Goal: Transaction & Acquisition: Purchase product/service

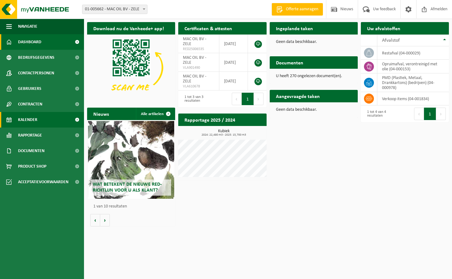
click at [26, 121] on span "Kalender" at bounding box center [27, 120] width 19 height 16
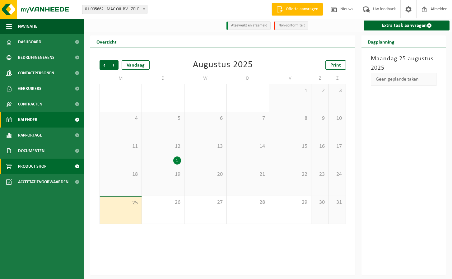
click at [31, 168] on span "Product Shop" at bounding box center [32, 167] width 28 height 16
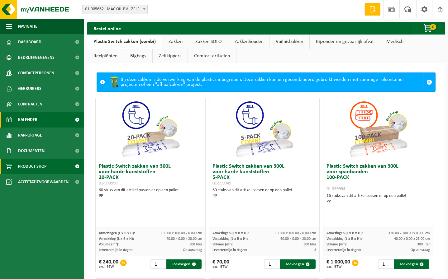
click at [35, 120] on span "Kalender" at bounding box center [27, 120] width 19 height 16
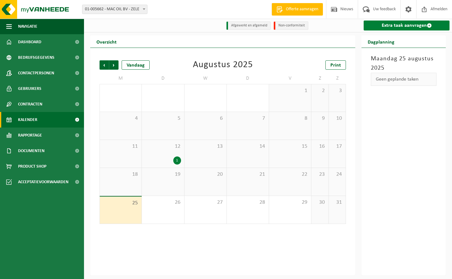
click at [397, 25] on link "Extra taak aanvragen" at bounding box center [407, 26] width 86 height 10
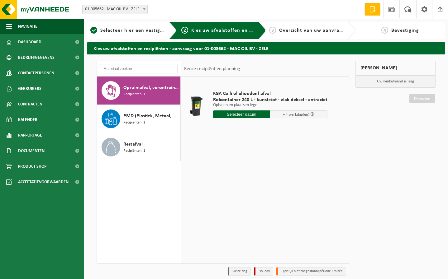
click at [247, 113] on input "text" at bounding box center [241, 114] width 57 height 8
click at [283, 128] on icon at bounding box center [284, 128] width 2 height 3
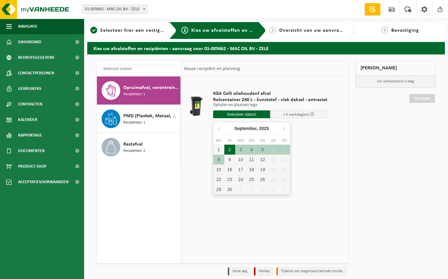
click at [227, 150] on div "2" at bounding box center [229, 150] width 11 height 10
type input "Van 2025-09-02"
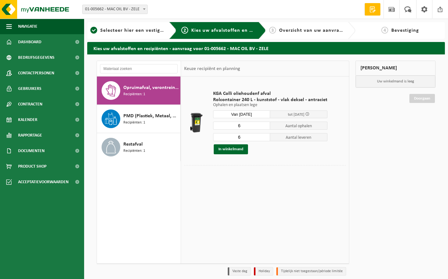
click at [239, 126] on input "6" at bounding box center [241, 126] width 57 height 8
type input "3"
click at [239, 137] on input "6" at bounding box center [241, 137] width 57 height 8
type input "3"
click at [225, 149] on button "In winkelmand" at bounding box center [230, 149] width 34 height 10
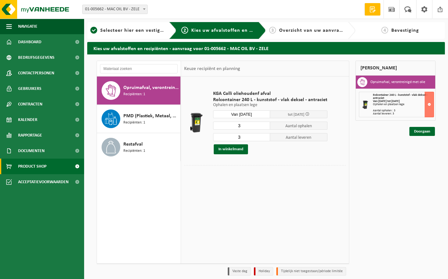
click at [39, 166] on span "Product Shop" at bounding box center [32, 167] width 28 height 16
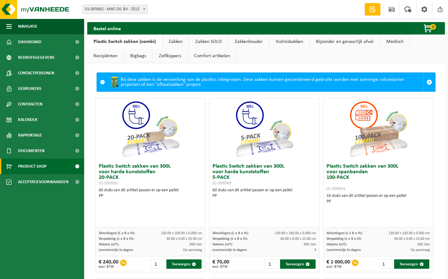
click at [292, 40] on link "Vuilnisbakken" at bounding box center [289, 42] width 40 height 14
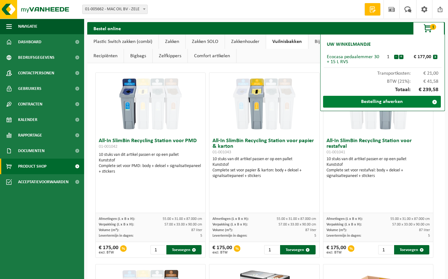
click at [371, 100] on link "Bestelling afwerken" at bounding box center [382, 102] width 118 height 12
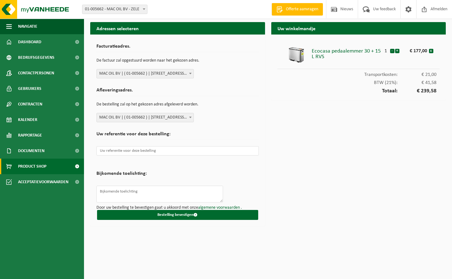
click at [25, 166] on span "Product Shop" at bounding box center [32, 167] width 28 height 16
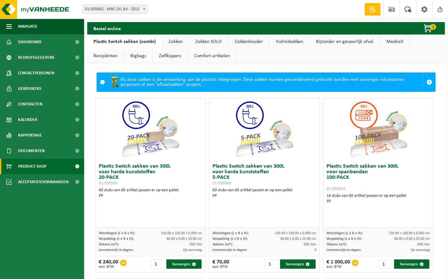
click at [200, 40] on link "Zakken SOLO" at bounding box center [208, 42] width 39 height 14
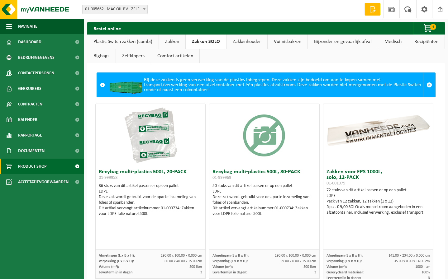
click at [173, 42] on link "Zakken" at bounding box center [172, 42] width 26 height 14
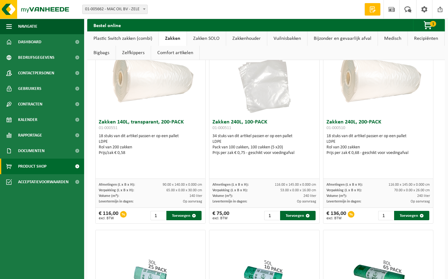
scroll to position [187, 0]
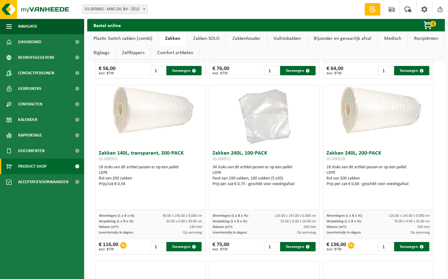
click at [427, 24] on span "button" at bounding box center [427, 25] width 31 height 12
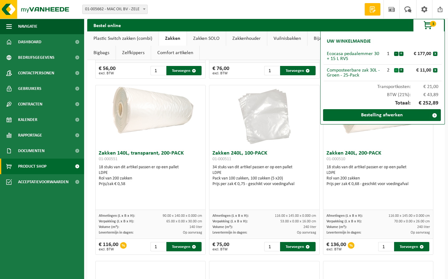
click at [396, 69] on button "-" at bounding box center [396, 70] width 4 height 4
click at [401, 69] on button "+" at bounding box center [401, 70] width 4 height 4
click at [383, 115] on link "Bestelling afwerken" at bounding box center [382, 115] width 118 height 12
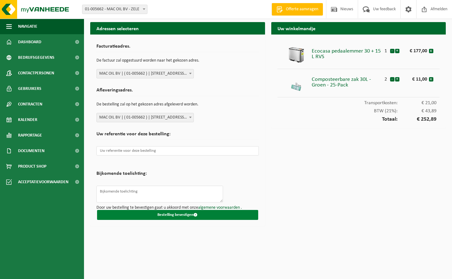
click at [173, 215] on button "Bestelling bevestigen" at bounding box center [177, 215] width 161 height 10
